Goal: Transaction & Acquisition: Book appointment/travel/reservation

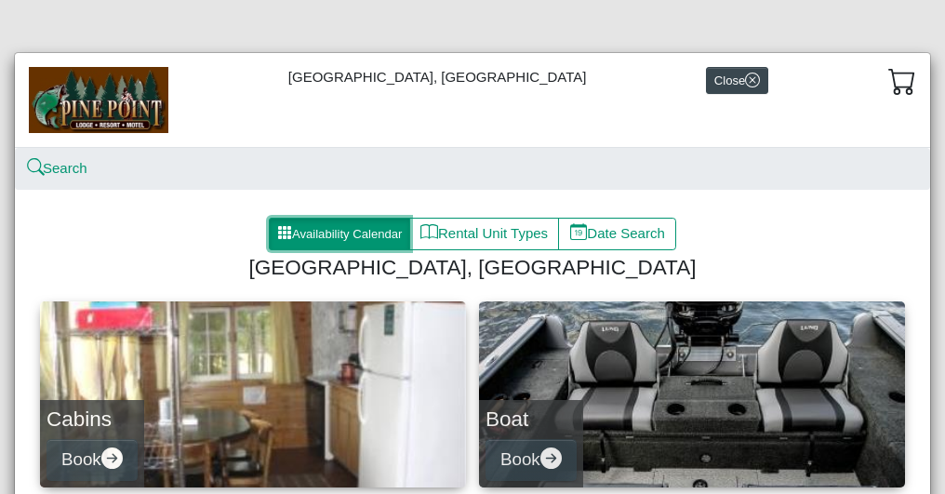
click at [379, 236] on button "Availability Calendar" at bounding box center [339, 234] width 141 height 33
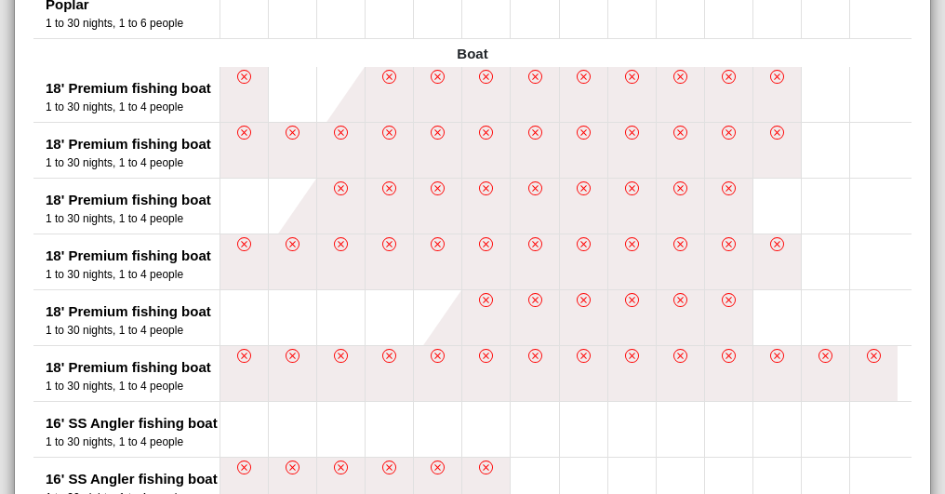
scroll to position [837, 0]
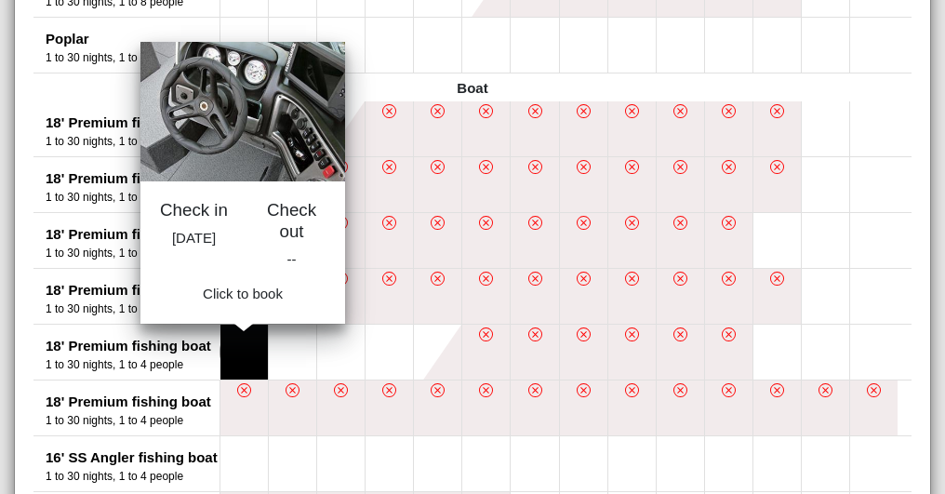
click at [242, 352] on button at bounding box center [243, 352] width 47 height 55
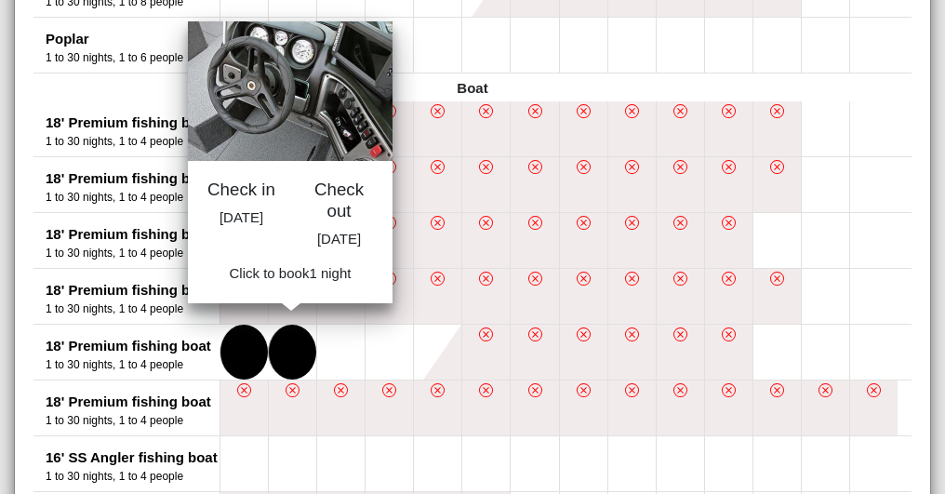
click at [296, 348] on button at bounding box center [292, 352] width 47 height 55
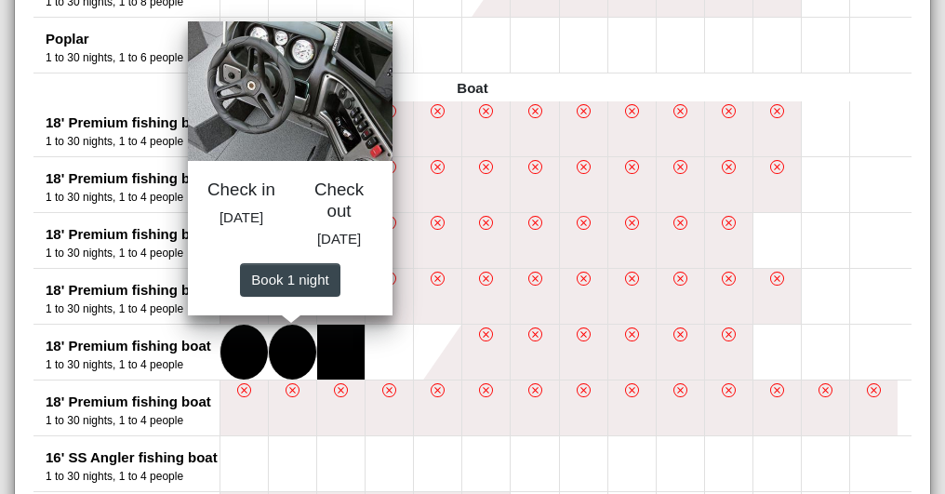
click at [339, 347] on button at bounding box center [340, 352] width 47 height 55
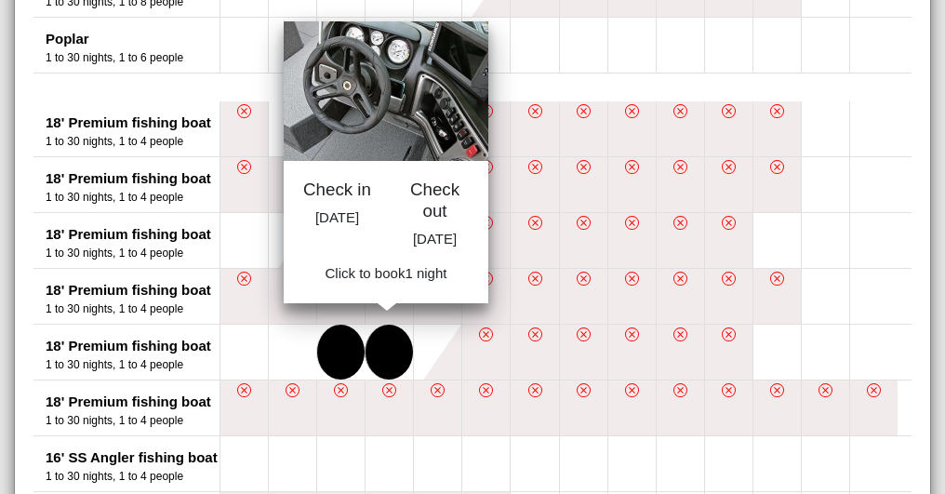
click at [383, 351] on button at bounding box center [388, 352] width 47 height 55
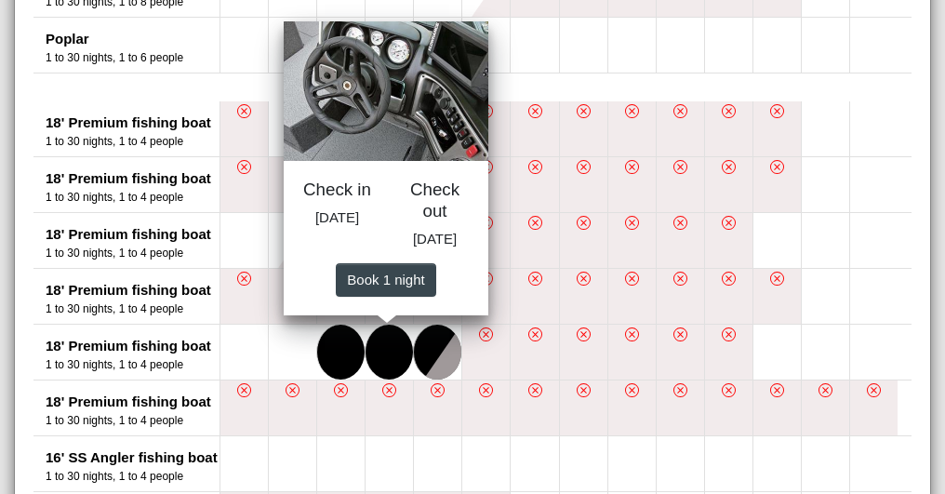
click at [429, 353] on button at bounding box center [437, 352] width 47 height 55
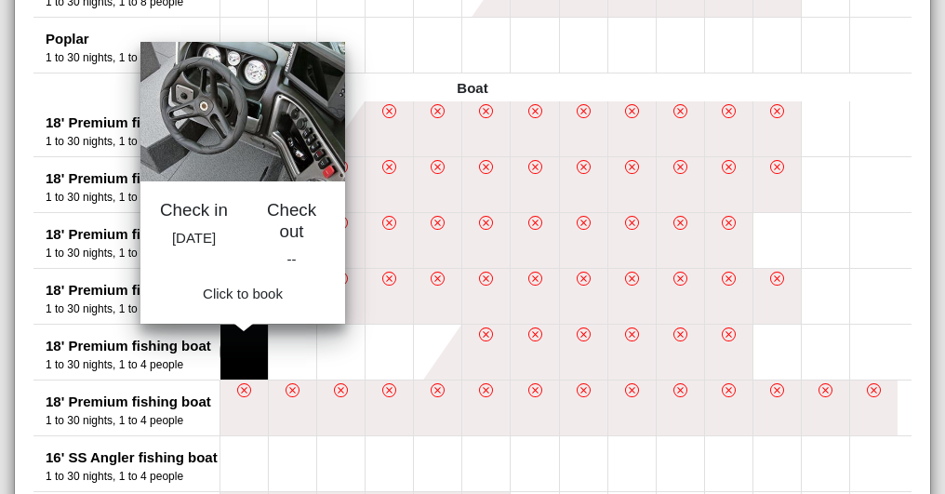
click at [259, 355] on button at bounding box center [243, 352] width 47 height 55
click at [251, 355] on button at bounding box center [243, 352] width 47 height 55
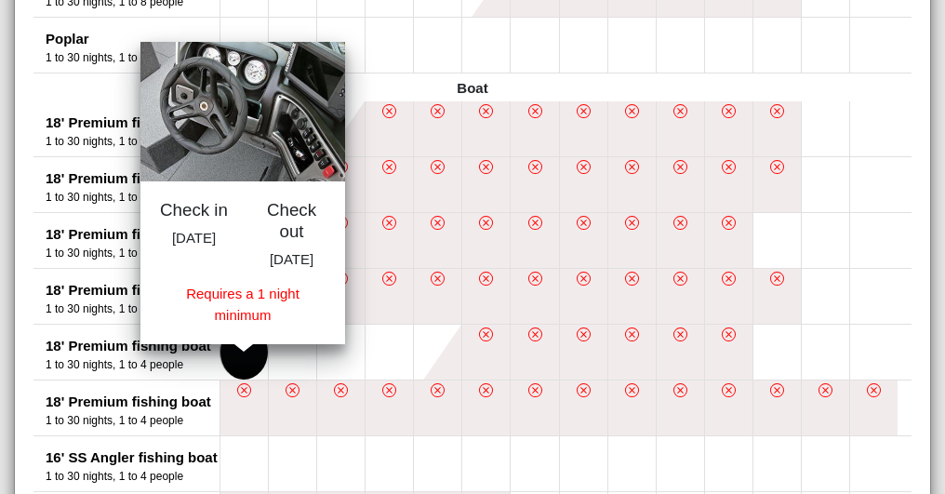
click at [255, 372] on button at bounding box center [243, 352] width 47 height 55
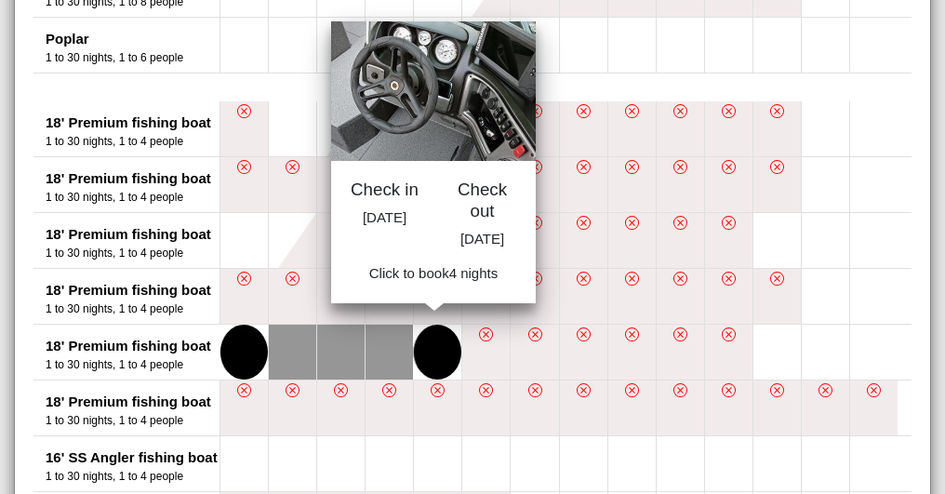
click at [433, 349] on button at bounding box center [437, 352] width 47 height 55
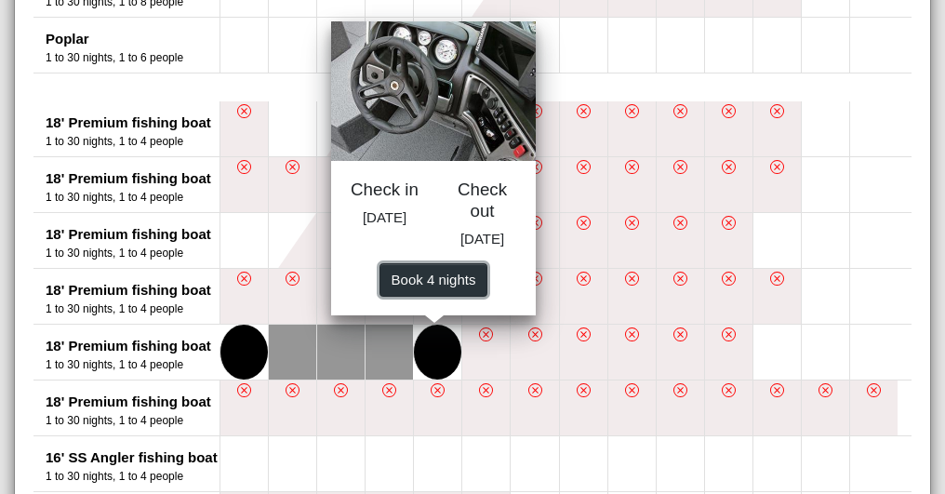
click at [432, 286] on span "Book 4 night s" at bounding box center [434, 279] width 85 height 16
select select "*"
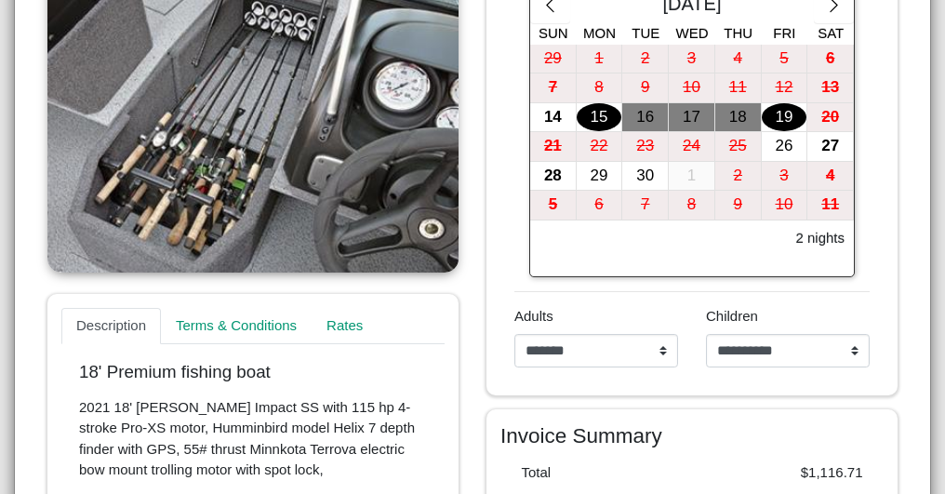
scroll to position [278, 0]
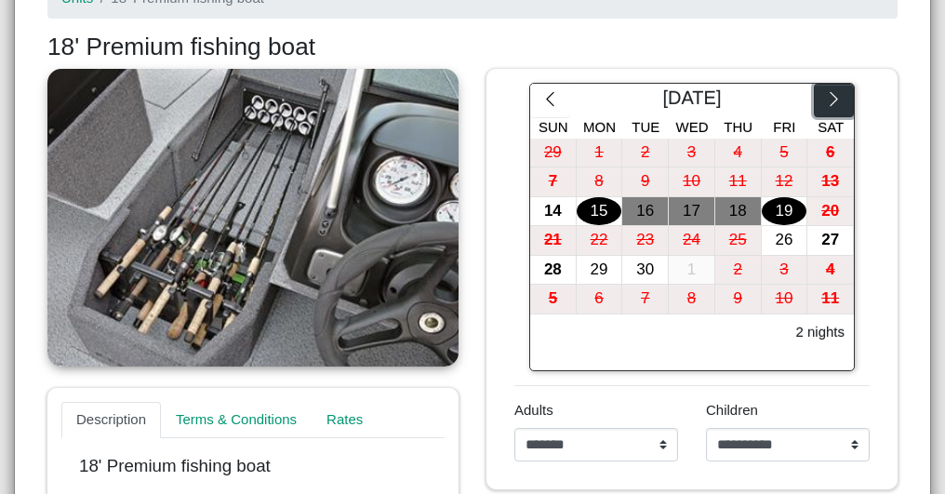
click at [828, 102] on icon "chevron right" at bounding box center [834, 99] width 18 height 18
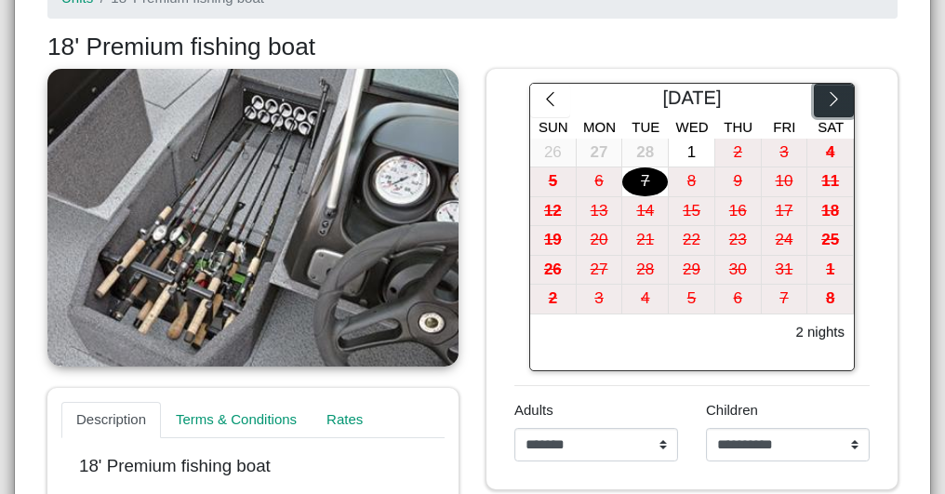
scroll to position [0, 0]
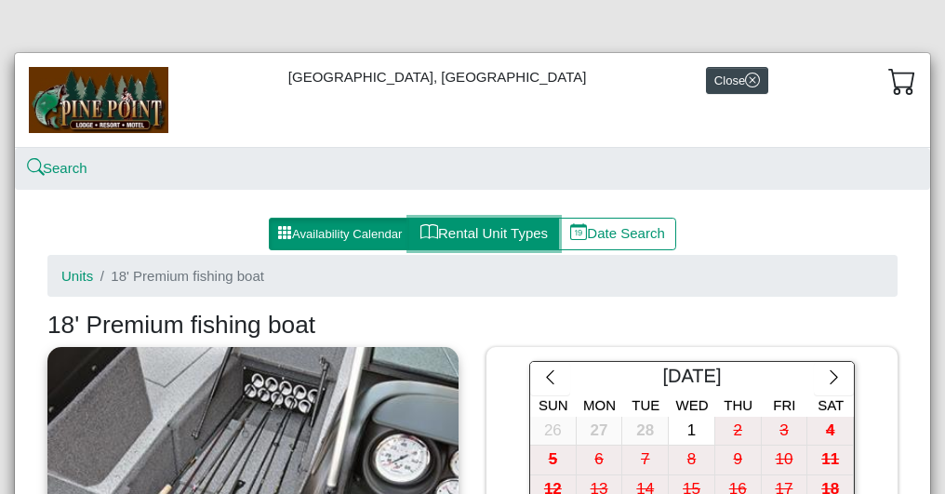
click at [473, 232] on button "Rental Unit Types" at bounding box center [484, 234] width 150 height 33
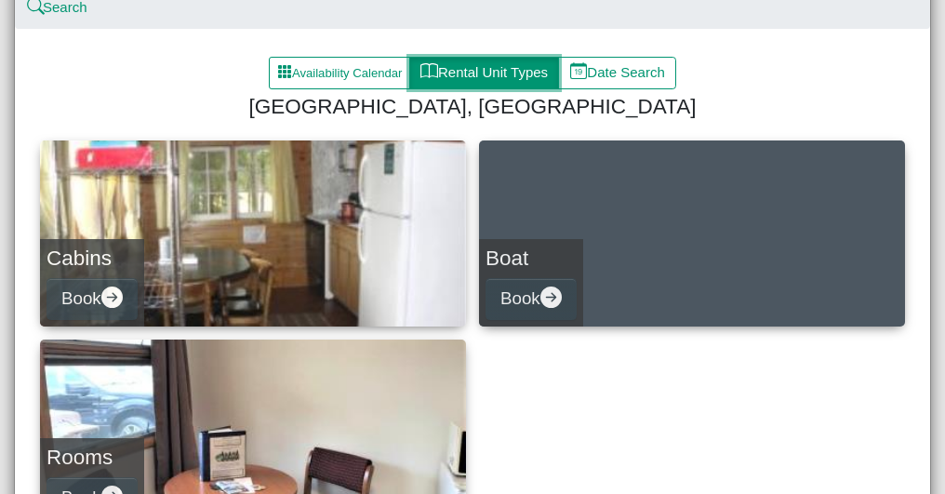
scroll to position [186, 0]
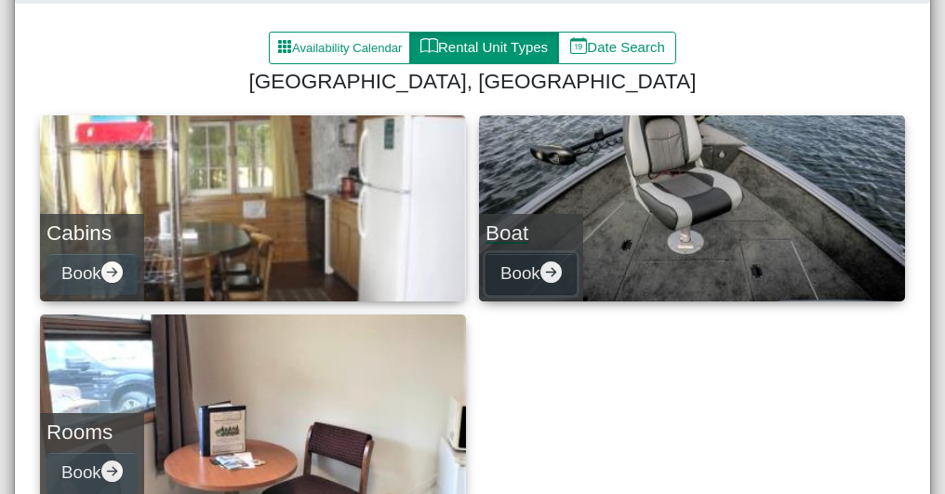
click at [519, 271] on button "Book" at bounding box center [530, 274] width 91 height 42
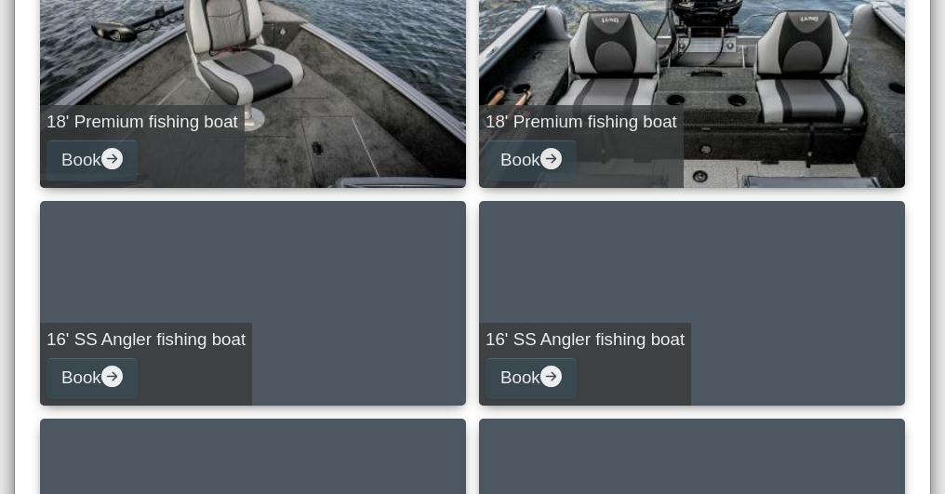
scroll to position [327, 0]
